Goal: Check status

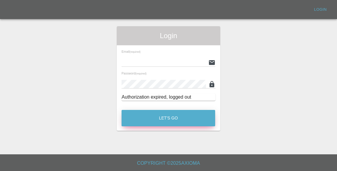
type input "[EMAIL_ADDRESS][DOMAIN_NAME]"
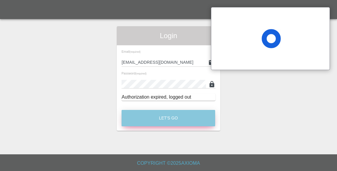
click at [157, 116] on button "Let's Go" at bounding box center [168, 118] width 94 height 16
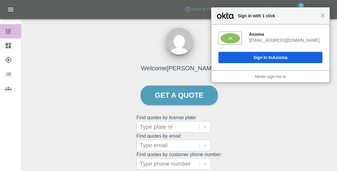
click at [7, 33] on icon at bounding box center [8, 31] width 7 height 7
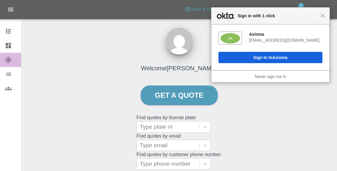
click at [8, 59] on icon at bounding box center [8, 59] width 7 height 7
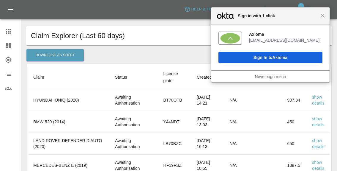
click at [326, 16] on div "Close Sign in with 1 click" at bounding box center [270, 15] width 118 height 17
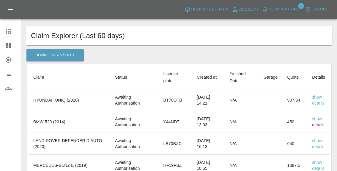
click at [315, 125] on link "details" at bounding box center [318, 124] width 12 height 5
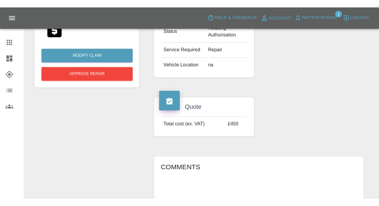
scroll to position [75, 0]
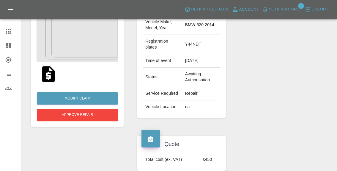
click at [49, 72] on img at bounding box center [48, 73] width 19 height 19
